Goal: Task Accomplishment & Management: Complete application form

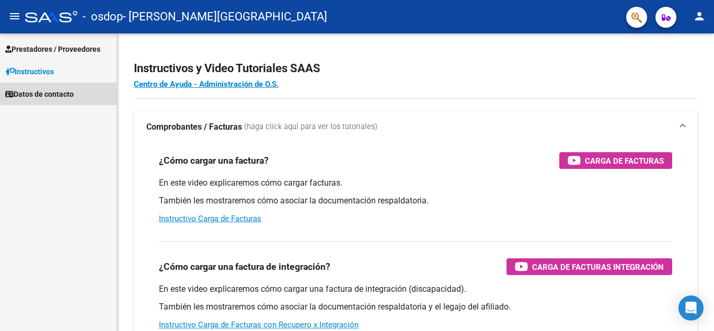
click at [37, 92] on span "Datos de contacto" at bounding box center [39, 94] width 68 height 12
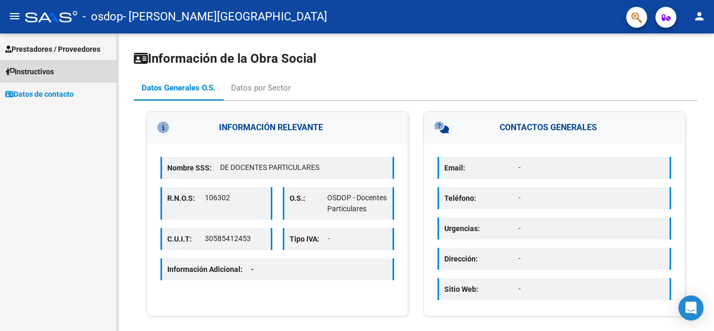
click at [39, 71] on span "Instructivos" at bounding box center [29, 72] width 49 height 12
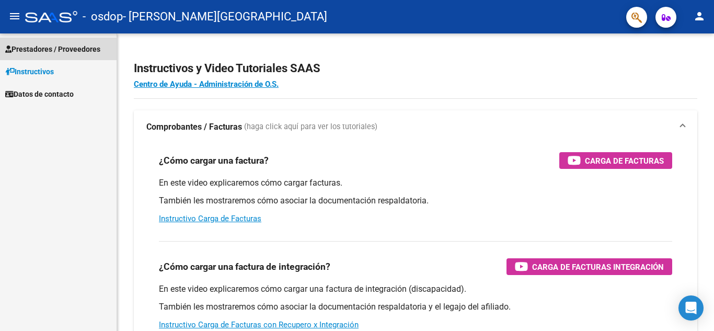
click at [54, 44] on span "Prestadores / Proveedores" at bounding box center [52, 49] width 95 height 12
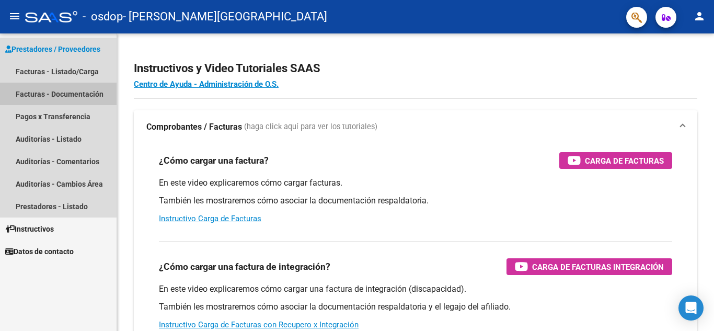
click at [60, 91] on link "Facturas - Documentación" at bounding box center [58, 94] width 117 height 22
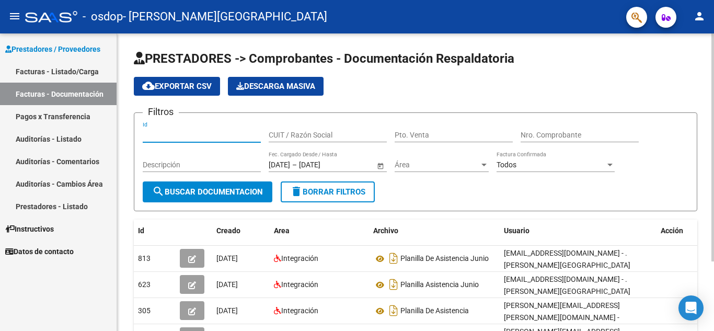
click at [203, 133] on input "Id" at bounding box center [202, 135] width 118 height 9
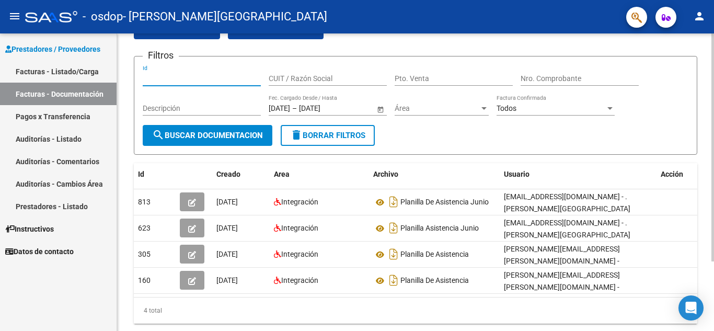
scroll to position [91, 0]
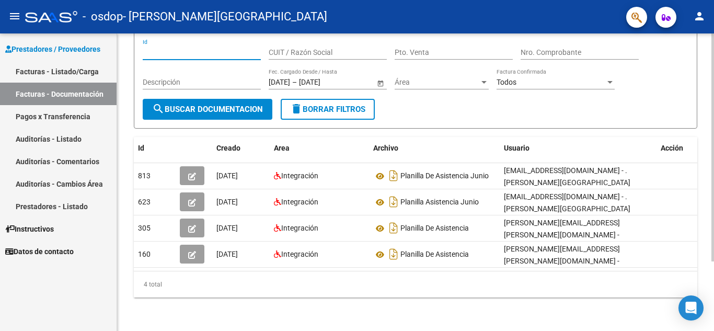
click at [714, 186] on div at bounding box center [713, 217] width 3 height 228
click at [51, 207] on link "Prestadores - Listado" at bounding box center [58, 206] width 117 height 22
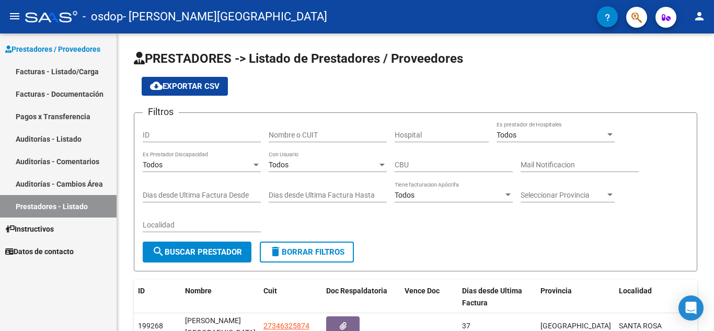
click at [15, 12] on mat-icon "menu" at bounding box center [14, 16] width 13 height 13
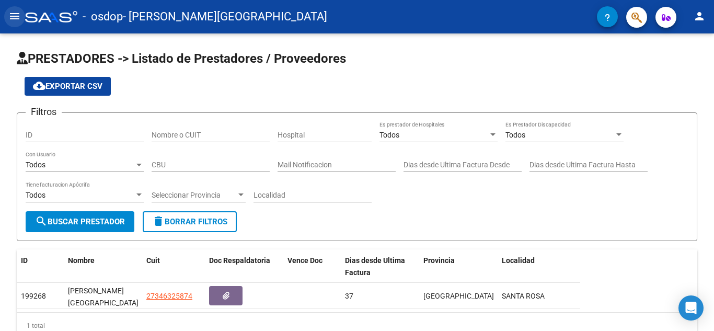
click at [18, 20] on mat-icon "menu" at bounding box center [14, 16] width 13 height 13
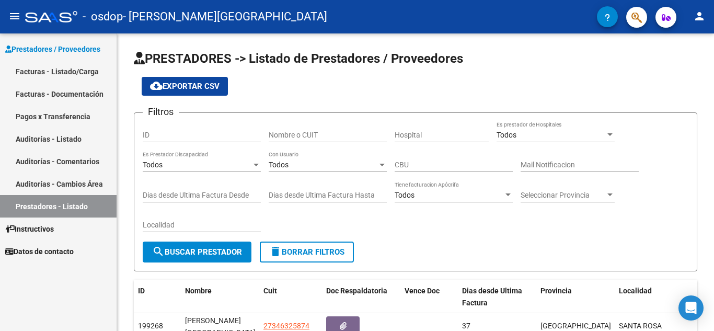
click at [44, 67] on link "Facturas - Listado/Carga" at bounding box center [58, 71] width 117 height 22
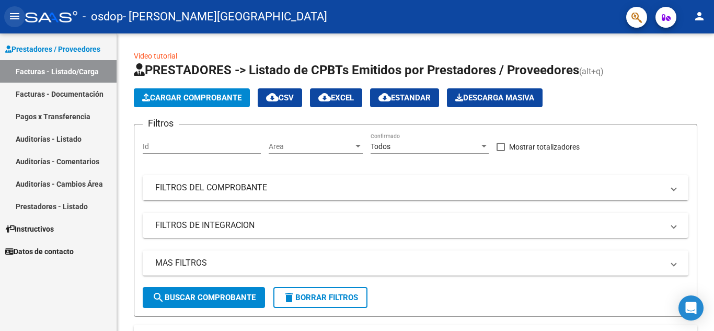
click at [16, 18] on mat-icon "menu" at bounding box center [14, 16] width 13 height 13
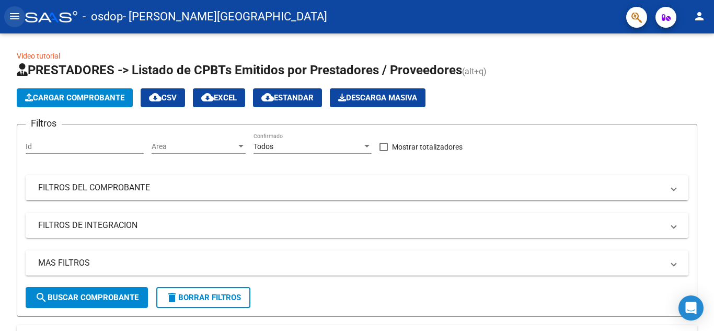
click at [17, 21] on mat-icon "menu" at bounding box center [14, 16] width 13 height 13
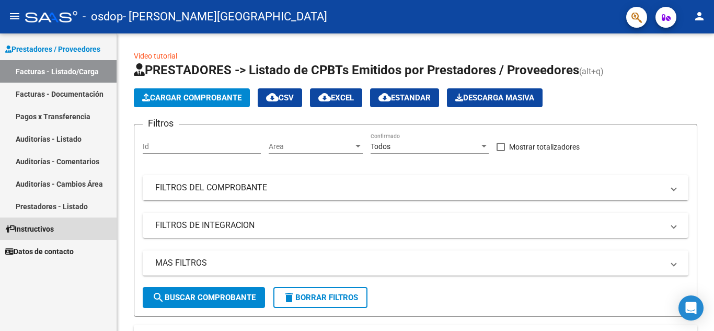
click at [35, 230] on span "Instructivos" at bounding box center [29, 229] width 49 height 12
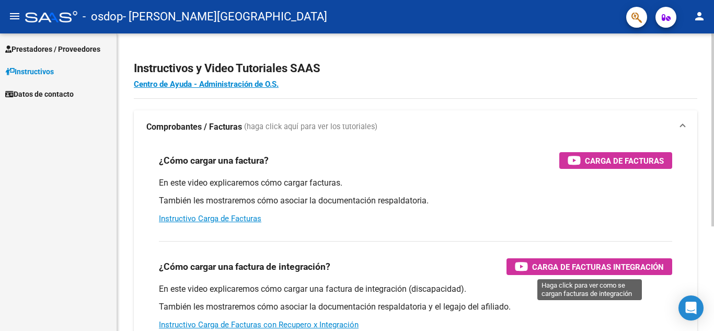
click at [570, 266] on span "Carga de Facturas Integración" at bounding box center [598, 266] width 132 height 13
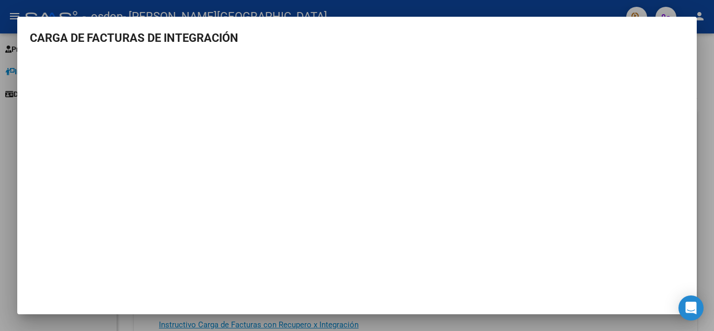
drag, startPoint x: 331, startPoint y: 42, endPoint x: 380, endPoint y: 42, distance: 48.6
click at [403, 32] on h3 "CARGA DE FACTURAS DE INTEGRACIÓN" at bounding box center [357, 37] width 655 height 17
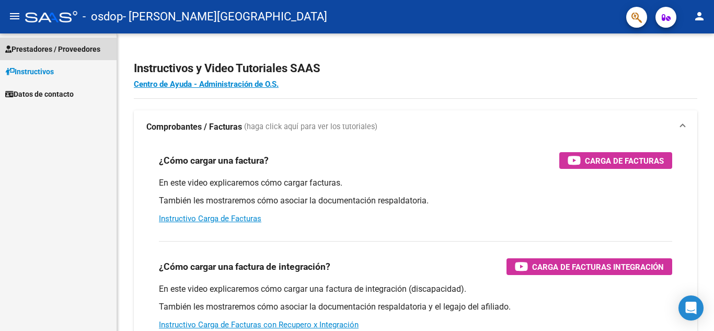
click at [50, 51] on span "Prestadores / Proveedores" at bounding box center [52, 49] width 95 height 12
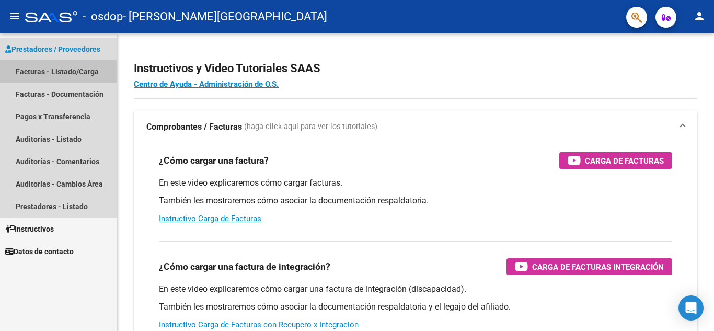
click at [55, 70] on link "Facturas - Listado/Carga" at bounding box center [58, 71] width 117 height 22
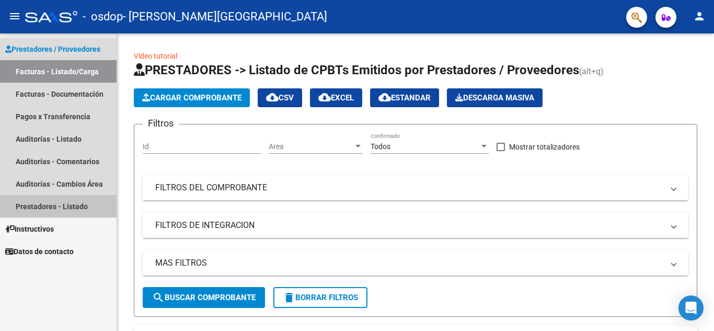
click at [59, 210] on link "Prestadores - Listado" at bounding box center [58, 206] width 117 height 22
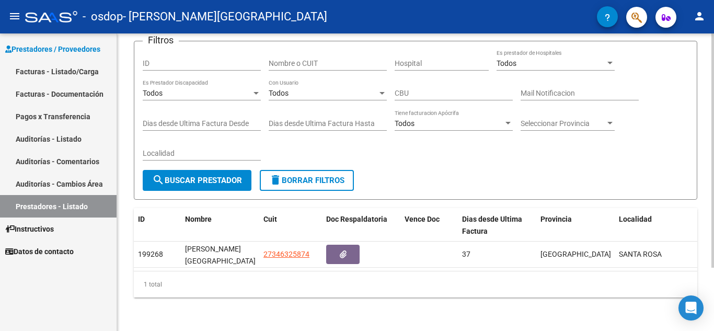
scroll to position [73, 0]
click at [703, 214] on div "PRESTADORES -> Listado de Prestadores / Proveedores cloud_download Exportar CSV…" at bounding box center [417, 146] width 600 height 369
click at [713, 167] on div at bounding box center [713, 214] width 3 height 234
click at [684, 249] on div "PRESTADORES -> Listado de Prestadores / Proveedores cloud_download Exportar CSV…" at bounding box center [417, 146] width 600 height 369
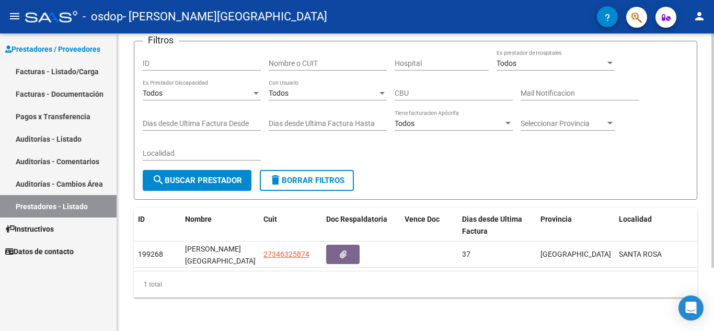
click at [161, 59] on input "ID" at bounding box center [202, 63] width 118 height 9
click at [12, 14] on mat-icon "menu" at bounding box center [14, 16] width 13 height 13
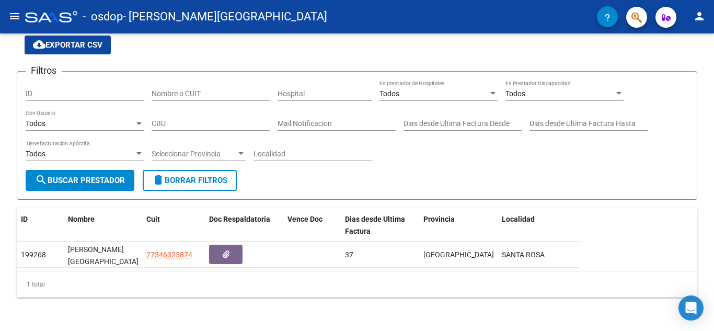
click at [12, 14] on mat-icon "menu" at bounding box center [14, 16] width 13 height 13
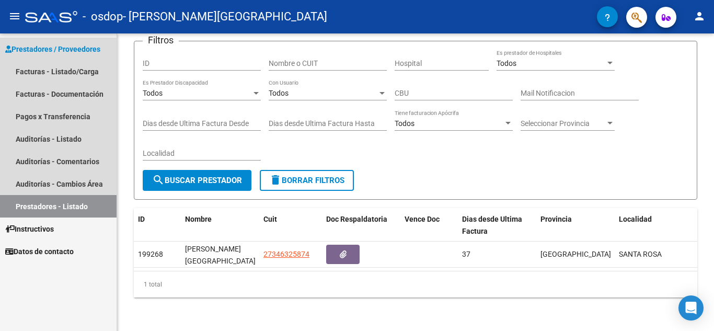
click at [32, 208] on link "Prestadores - Listado" at bounding box center [58, 206] width 117 height 22
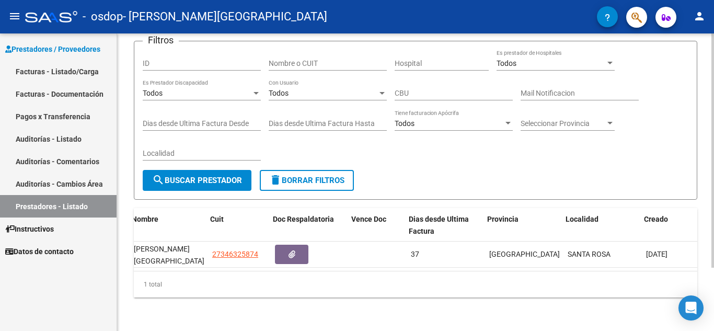
scroll to position [0, 53]
click at [691, 269] on div "ID Nombre Cuit Doc Respaldatoria Vence Doc Dias desde [GEOGRAPHIC_DATA] Factura…" at bounding box center [416, 252] width 564 height 89
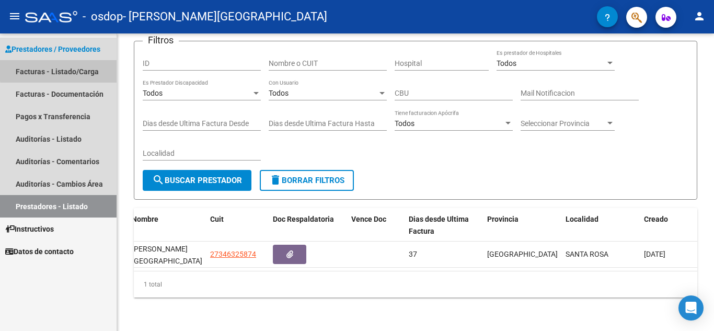
click at [79, 68] on link "Facturas - Listado/Carga" at bounding box center [58, 71] width 117 height 22
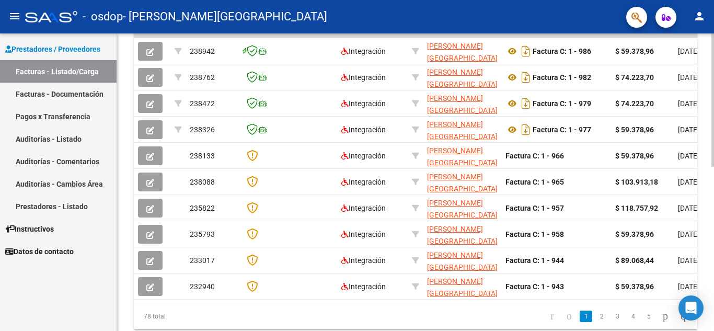
scroll to position [328, 0]
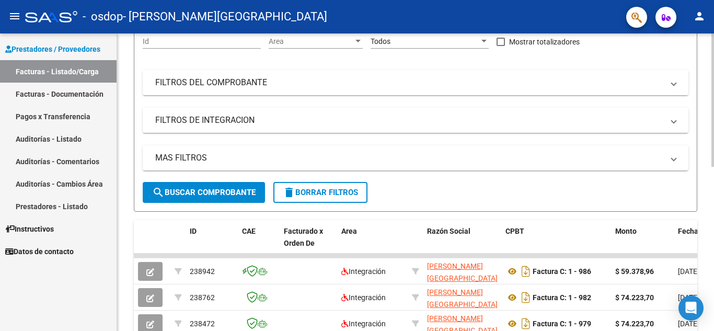
click at [714, 144] on div at bounding box center [713, 148] width 3 height 133
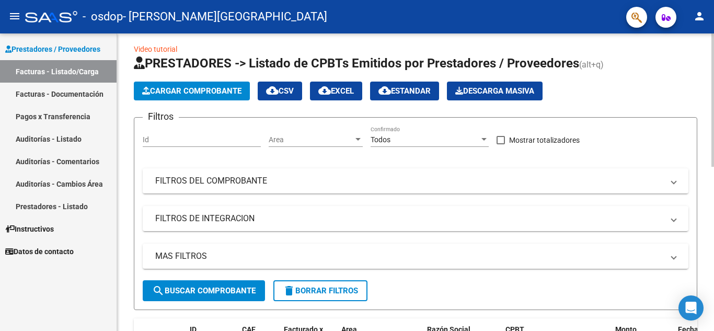
scroll to position [0, 0]
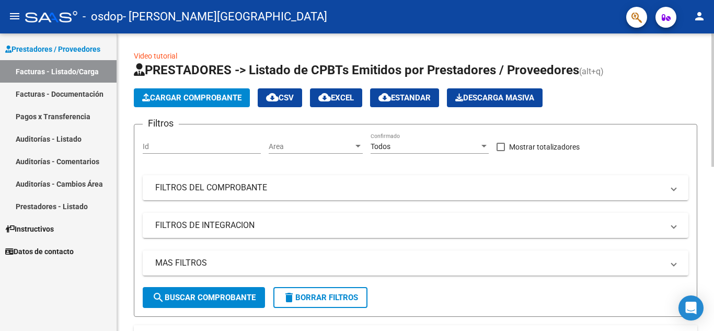
click at [714, 117] on div at bounding box center [713, 99] width 3 height 133
click at [192, 95] on span "Cargar Comprobante" at bounding box center [191, 97] width 99 height 9
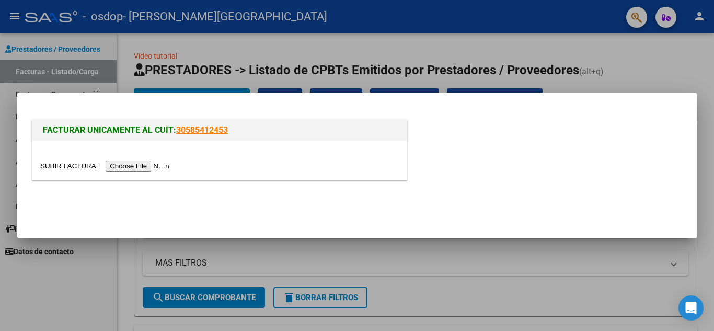
click at [145, 167] on input "file" at bounding box center [106, 166] width 132 height 11
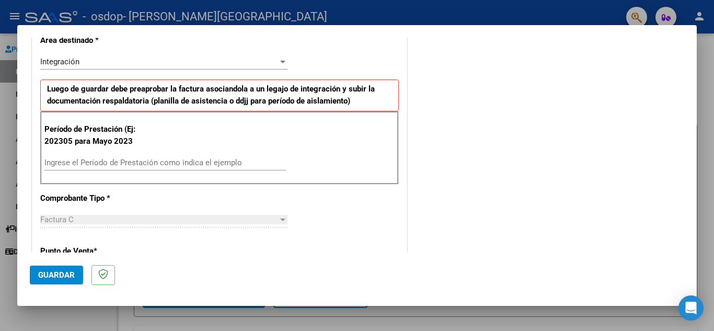
scroll to position [233, 0]
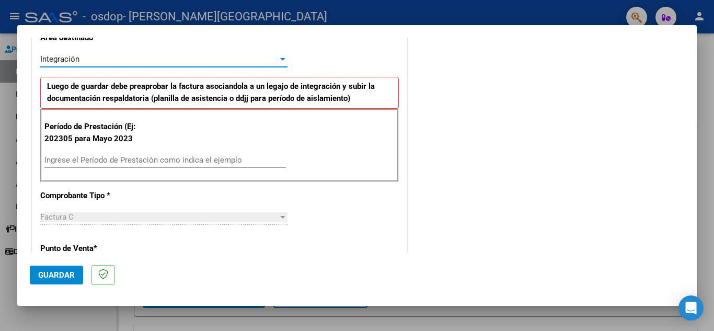
click at [252, 56] on div "Integración" at bounding box center [159, 58] width 238 height 9
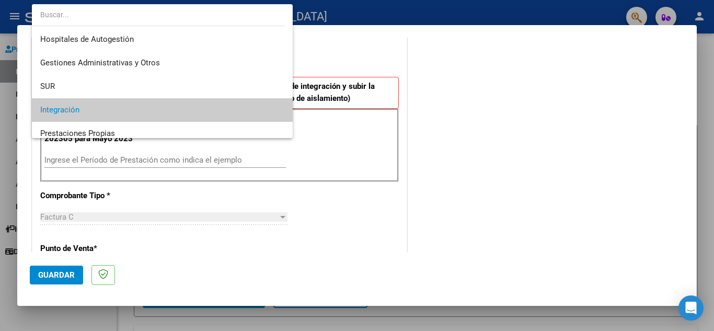
scroll to position [51, 0]
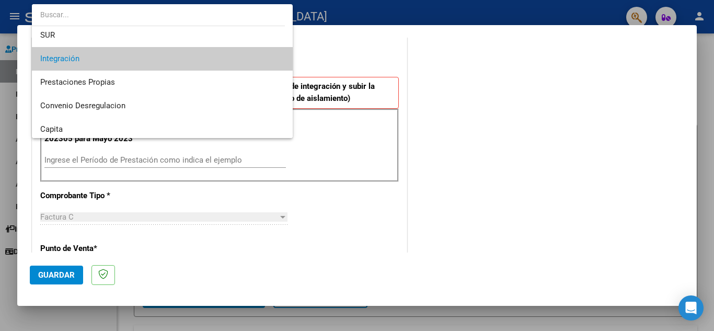
click at [252, 56] on span "Integración" at bounding box center [162, 59] width 244 height 24
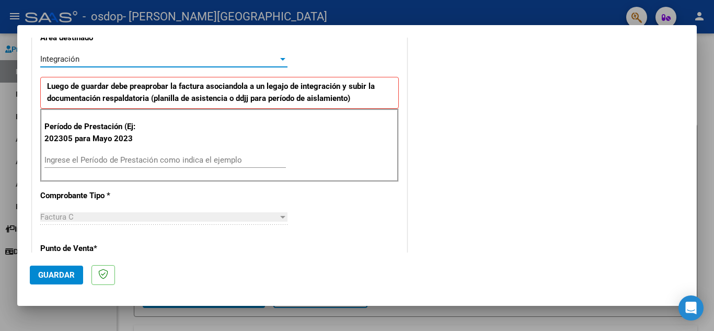
click at [134, 157] on input "Ingrese el Período de Prestación como indica el ejemplo" at bounding box center [165, 159] width 242 height 9
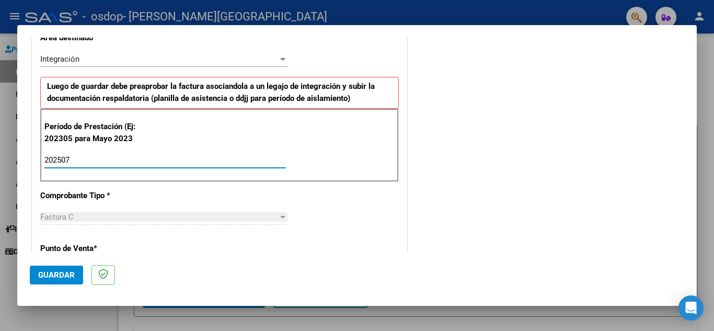
type input "202507"
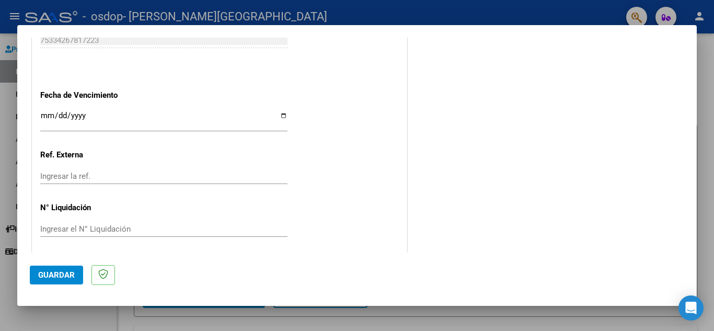
scroll to position [685, 0]
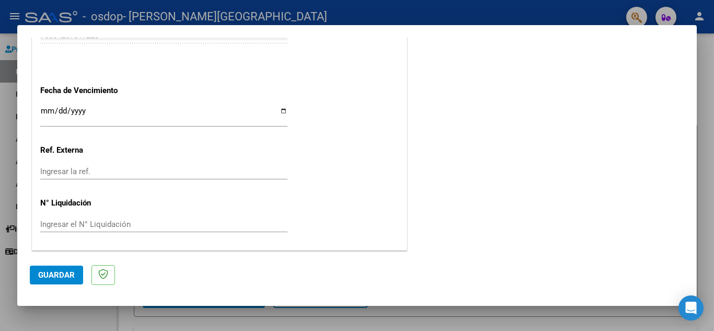
click at [71, 274] on span "Guardar" at bounding box center [56, 274] width 37 height 9
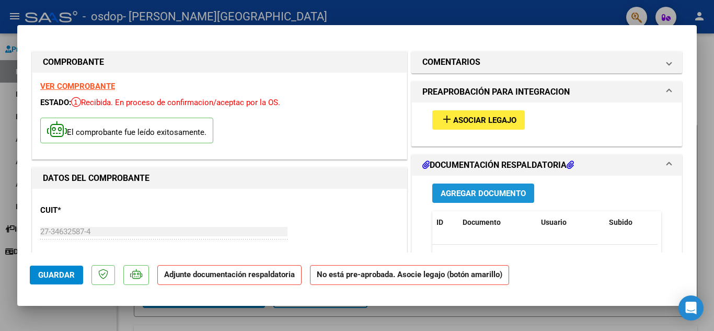
click at [460, 194] on span "Agregar Documento" at bounding box center [483, 193] width 85 height 9
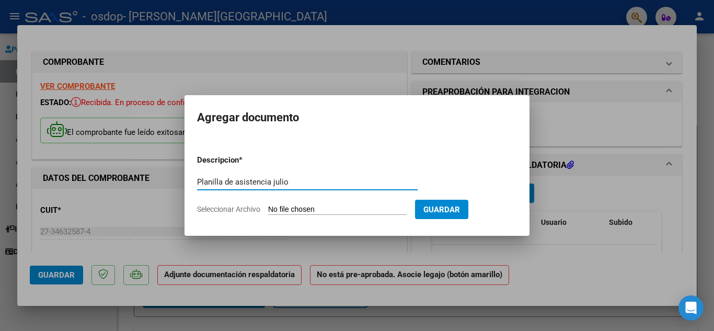
type input "Planilla de asistencia julio"
click at [343, 209] on input "Seleccionar Archivo" at bounding box center [337, 210] width 139 height 10
type input "C:\fakepath\Asistencia [DATE].pdf"
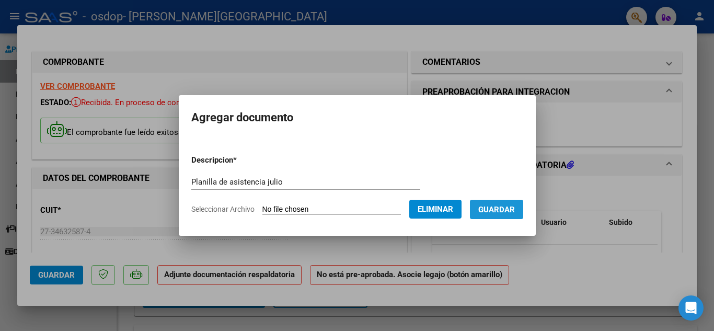
click at [513, 209] on span "Guardar" at bounding box center [496, 209] width 37 height 9
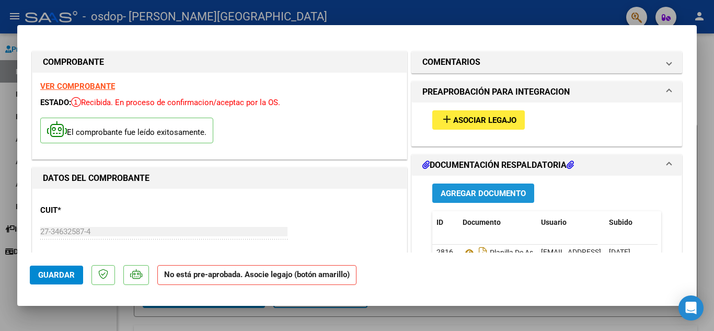
click at [483, 194] on span "Agregar Documento" at bounding box center [483, 193] width 85 height 9
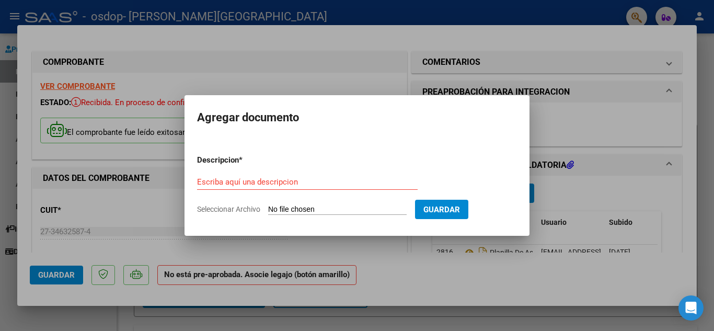
click at [329, 186] on div "Escriba aquí una descripcion" at bounding box center [307, 182] width 221 height 16
click at [330, 185] on input "Escriba aquí una descripcion" at bounding box center [307, 181] width 221 height 9
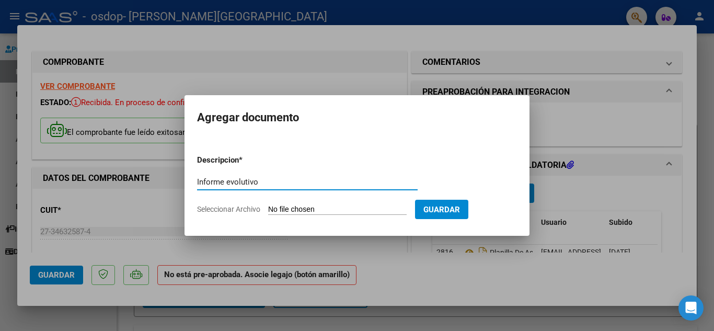
type input "Informe evolutivo"
click at [391, 212] on input "Seleccionar Archivo" at bounding box center [337, 210] width 139 height 10
type input "C:\fakepath\Informe evolutivo Febrero [DATE] [PERSON_NAME].docx"
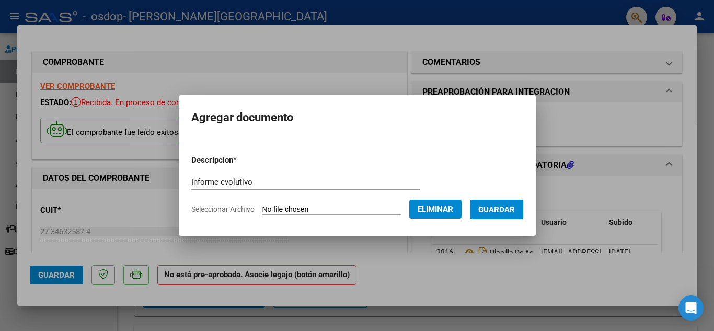
click at [499, 208] on span "Guardar" at bounding box center [496, 209] width 37 height 9
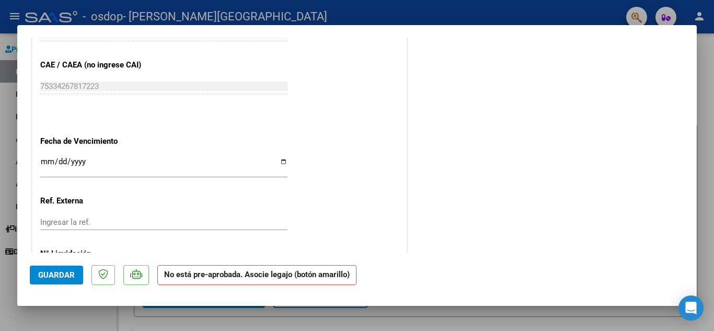
scroll to position [693, 0]
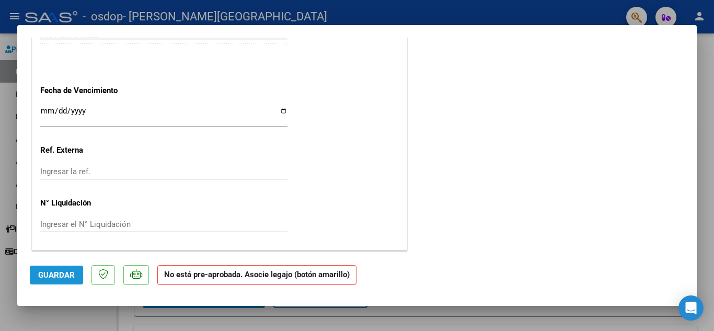
click at [56, 272] on span "Guardar" at bounding box center [56, 274] width 37 height 9
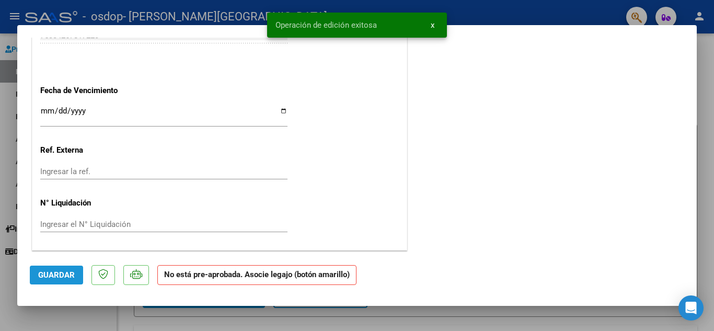
click at [56, 273] on span "Guardar" at bounding box center [56, 274] width 37 height 9
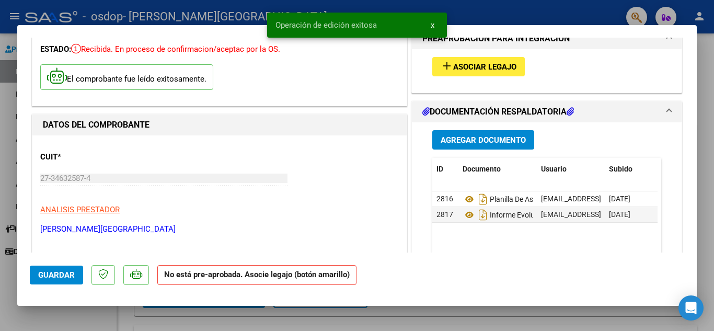
scroll to position [0, 0]
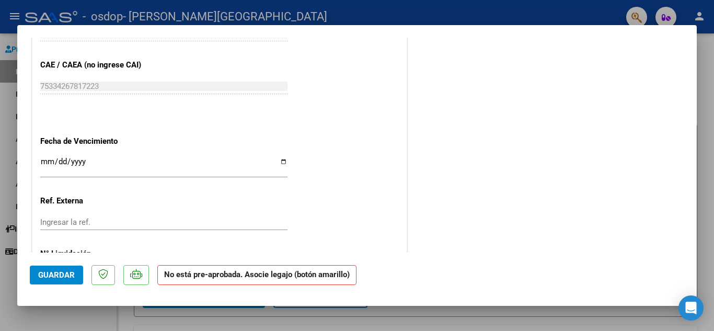
click at [712, 75] on div at bounding box center [357, 165] width 714 height 331
type input "$ 0,00"
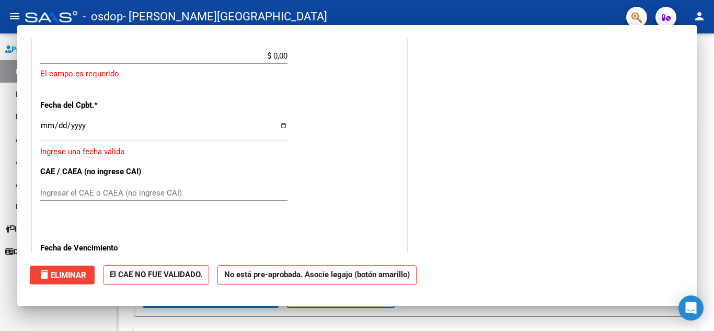
scroll to position [611, 0]
